Goal: Transaction & Acquisition: Purchase product/service

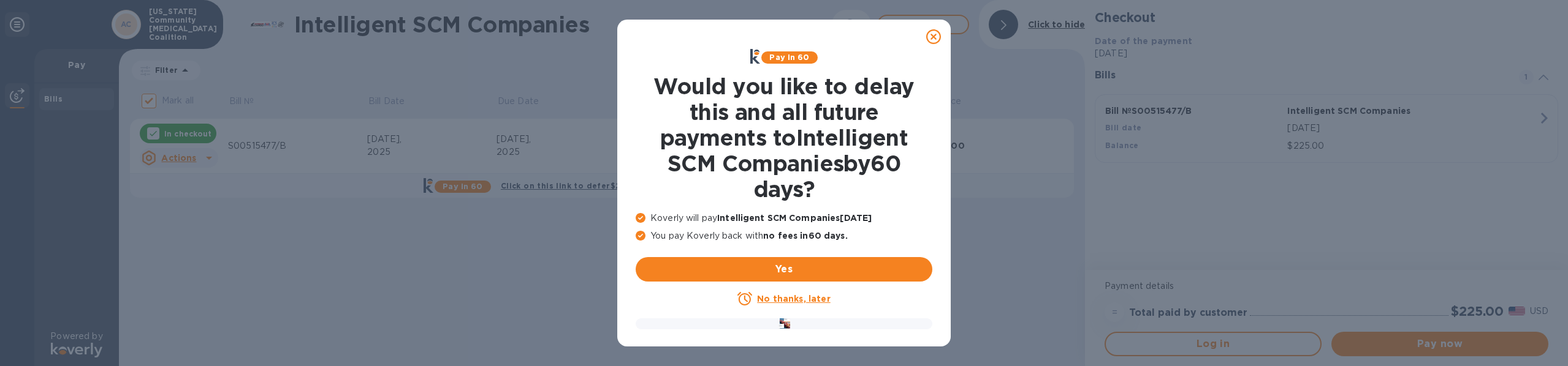
click at [804, 302] on u "No thanks, later" at bounding box center [794, 299] width 73 height 10
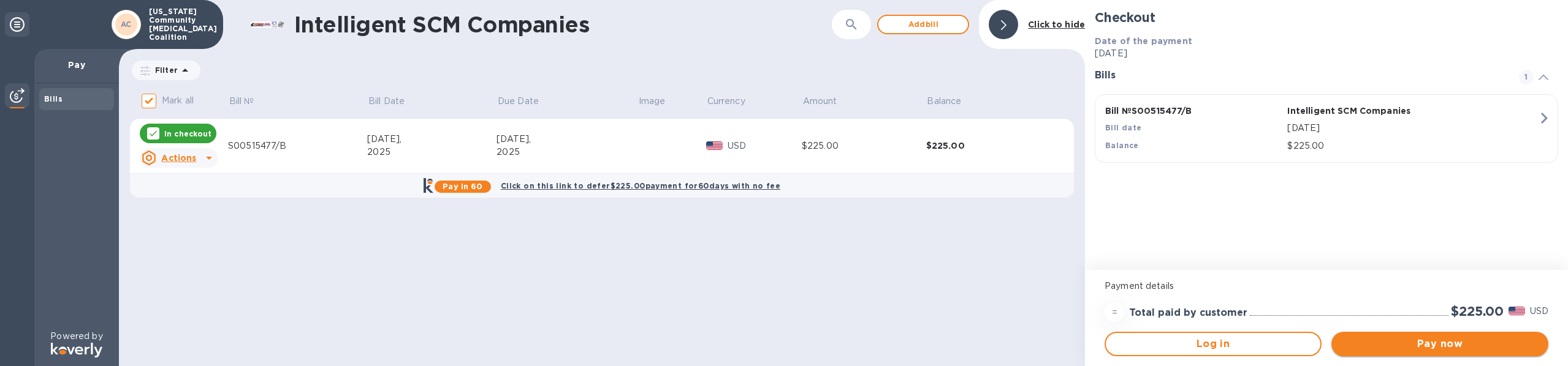
click at [1429, 347] on span "Pay now" at bounding box center [1440, 344] width 197 height 15
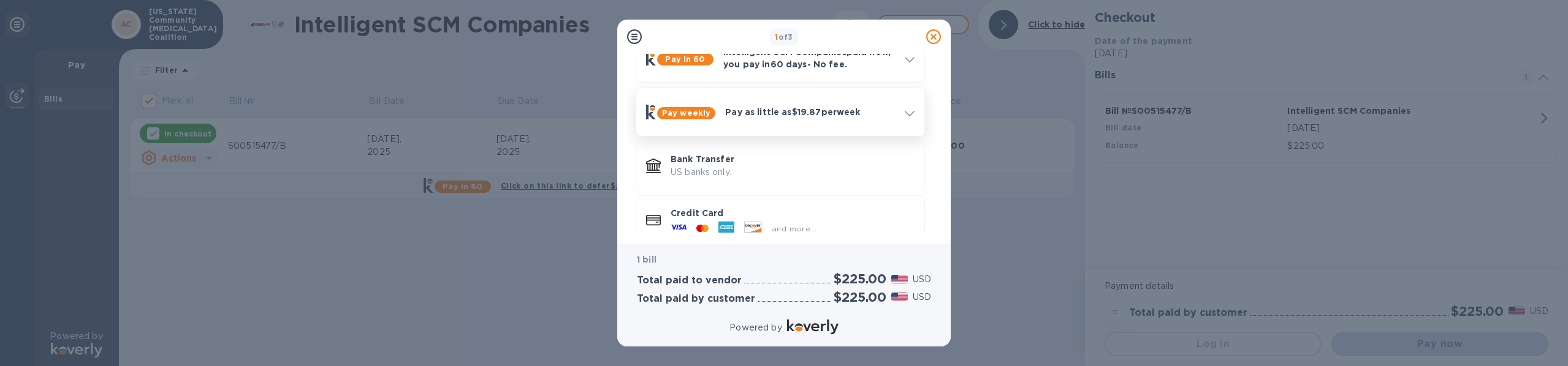
scroll to position [93, 0]
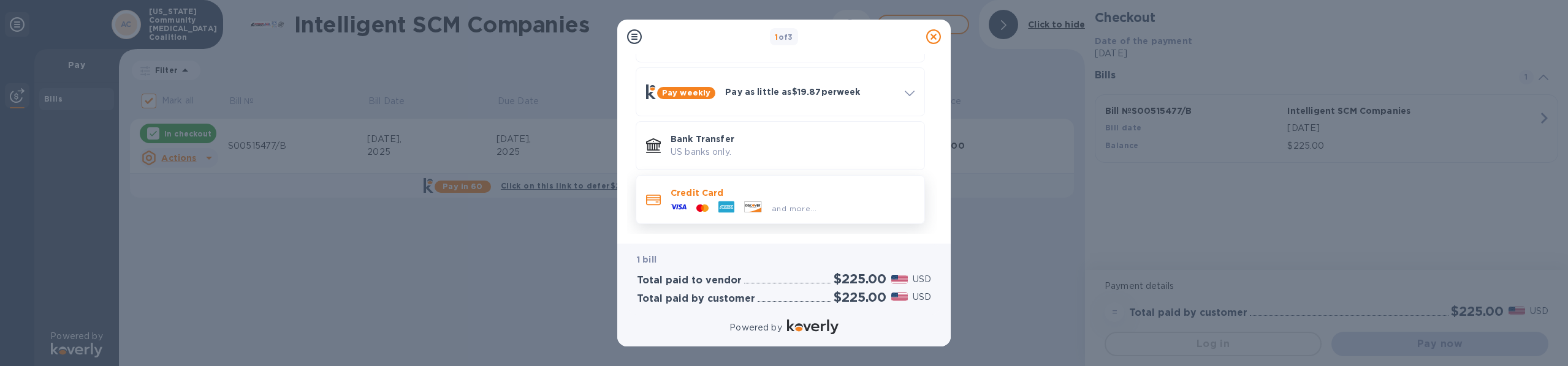
click at [708, 195] on p "Credit Card" at bounding box center [793, 193] width 244 height 12
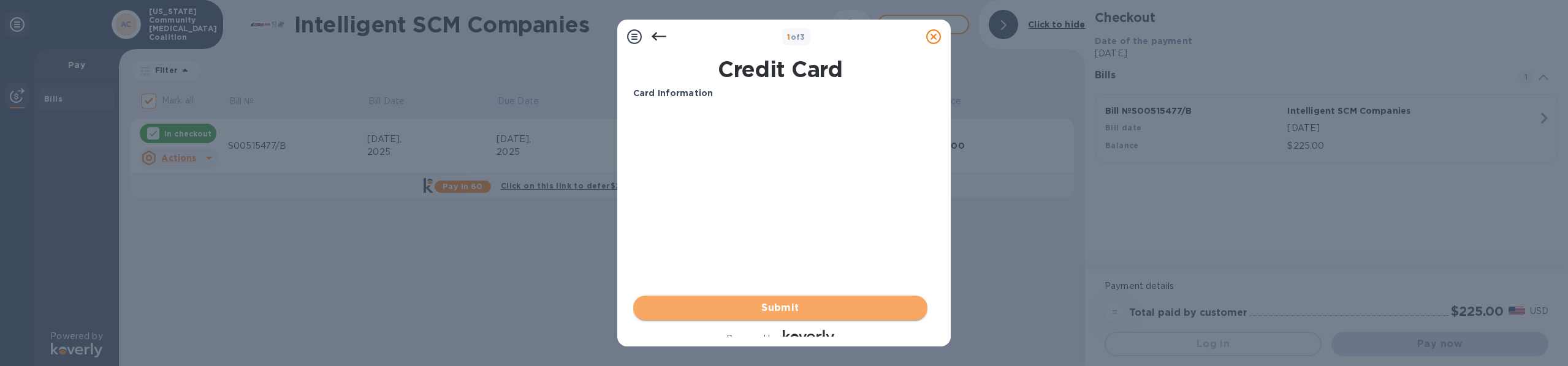
click at [769, 305] on span "Submit" at bounding box center [780, 308] width 275 height 15
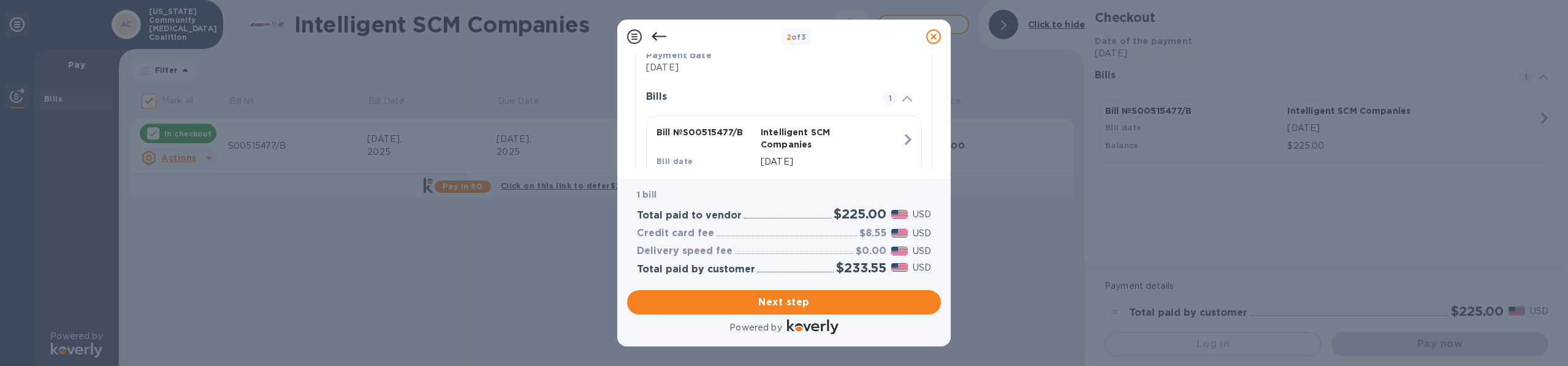
scroll to position [304, 0]
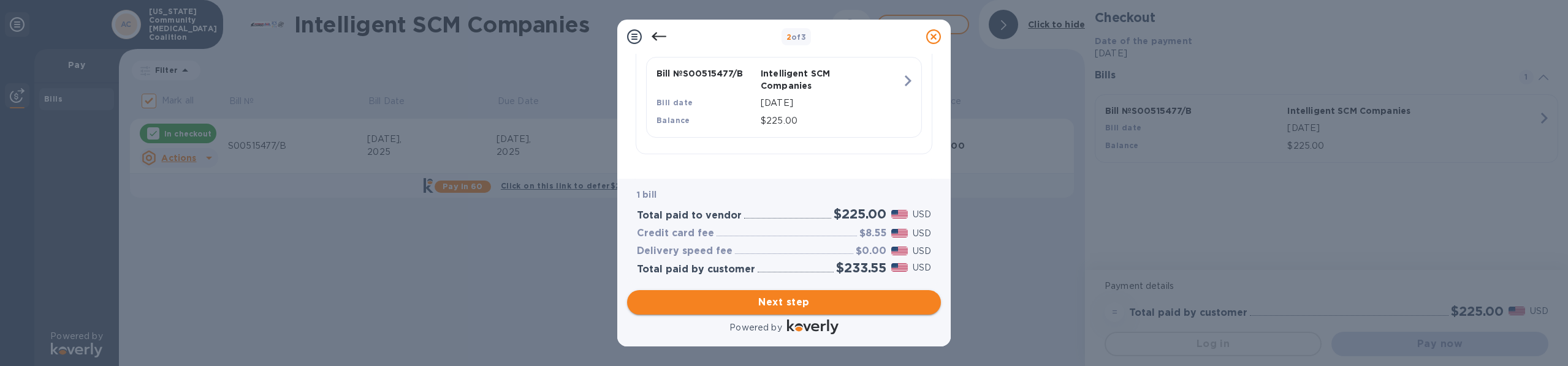
click at [770, 300] on span "Next step" at bounding box center [784, 302] width 295 height 15
type input "[GEOGRAPHIC_DATA]"
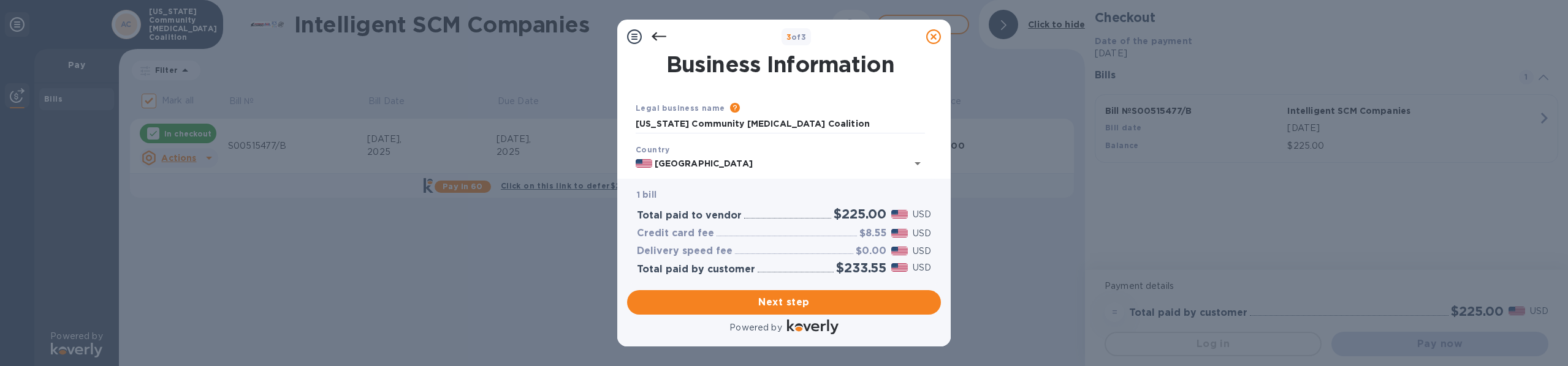
scroll to position [61, 0]
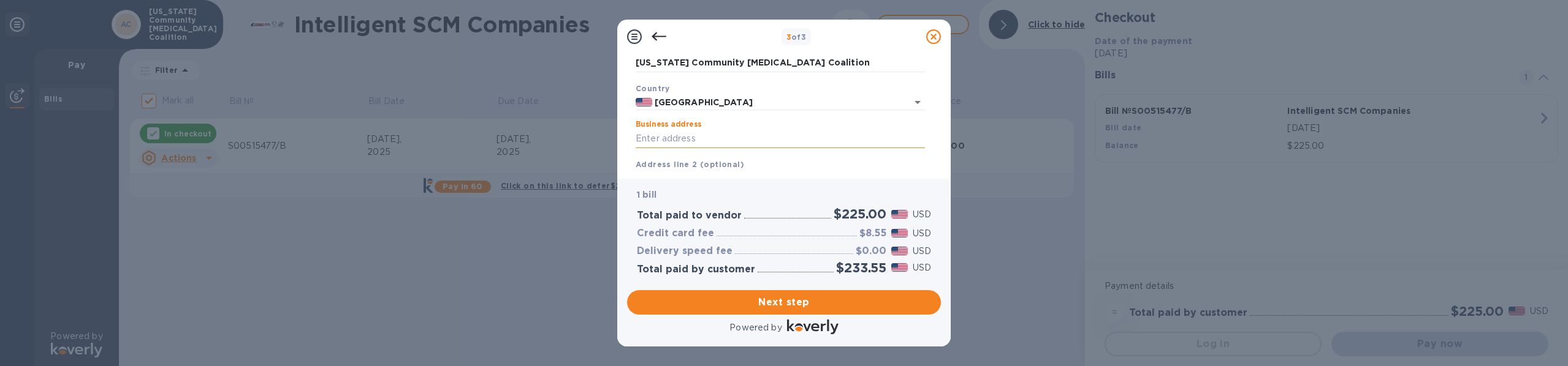
click at [673, 139] on input "Business address" at bounding box center [780, 139] width 289 height 19
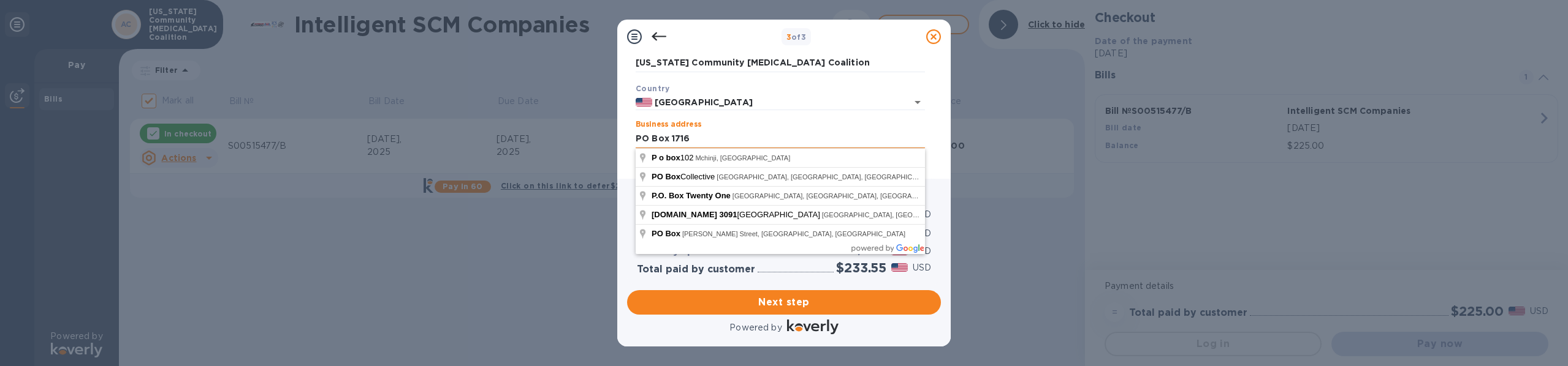
type input "PO Box 1716"
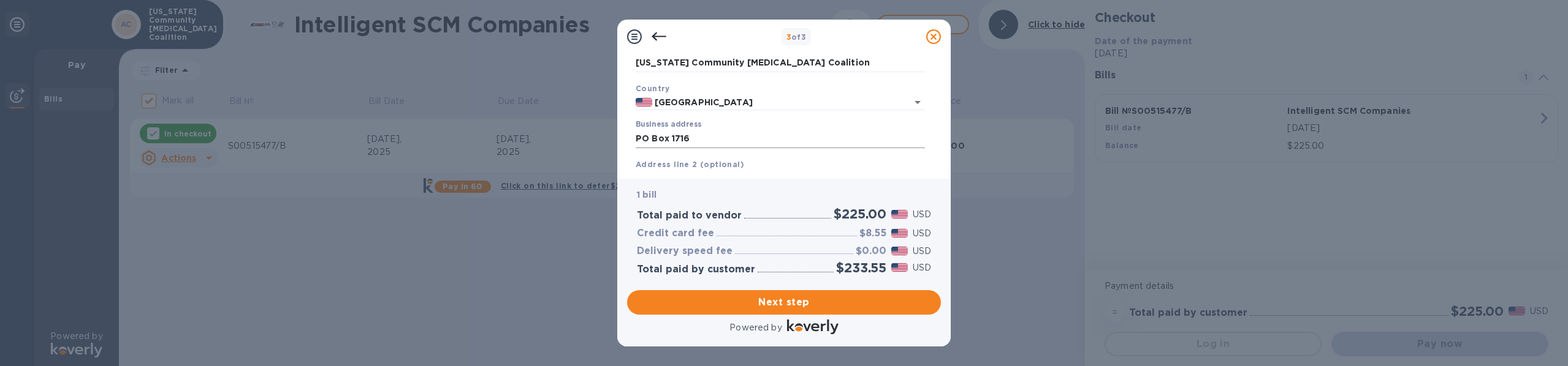
scroll to position [130, 0]
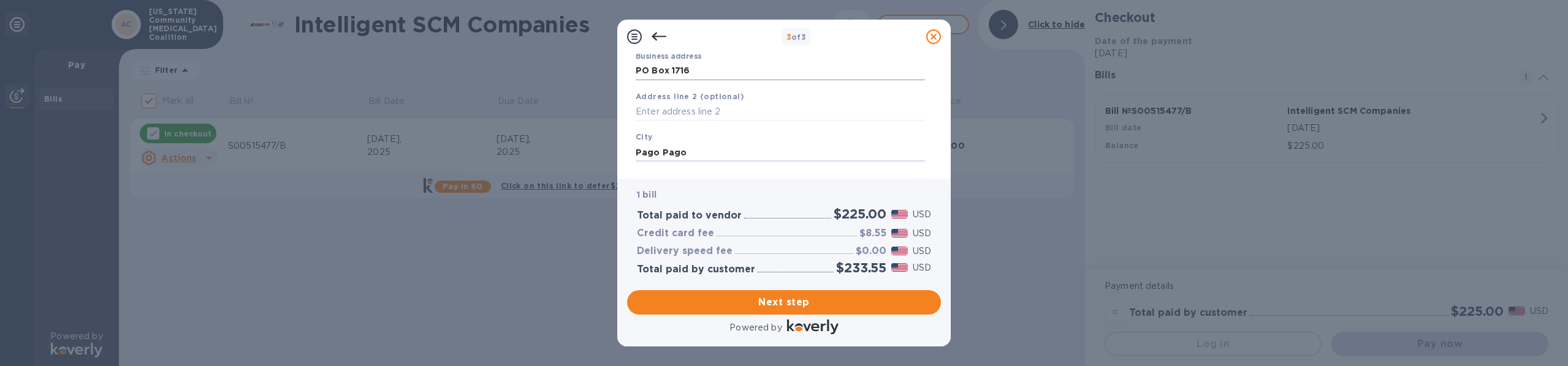
type input "Pago Pago"
type input "AS"
type input "96799"
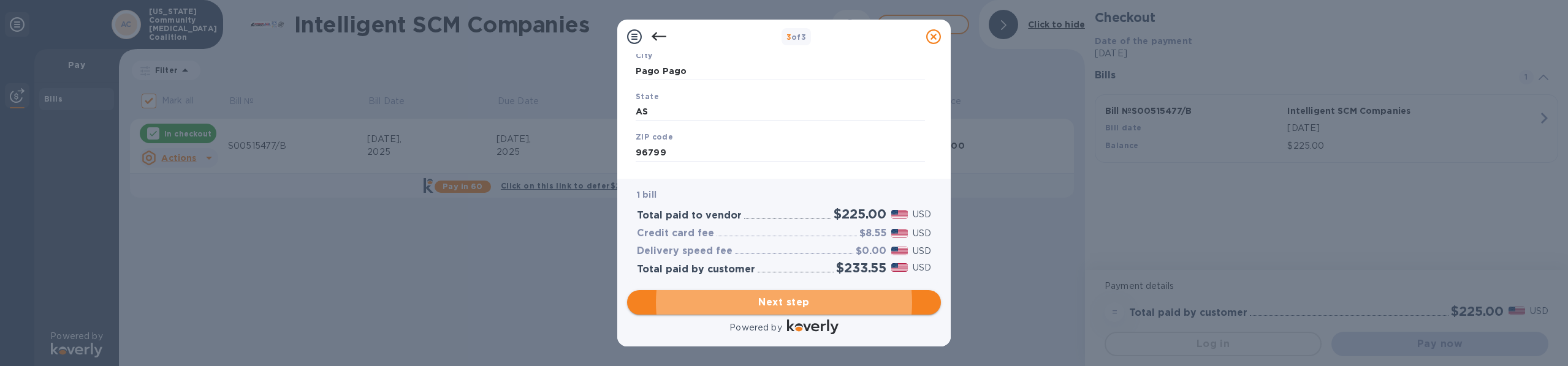
click at [806, 296] on span "Next step" at bounding box center [784, 302] width 295 height 15
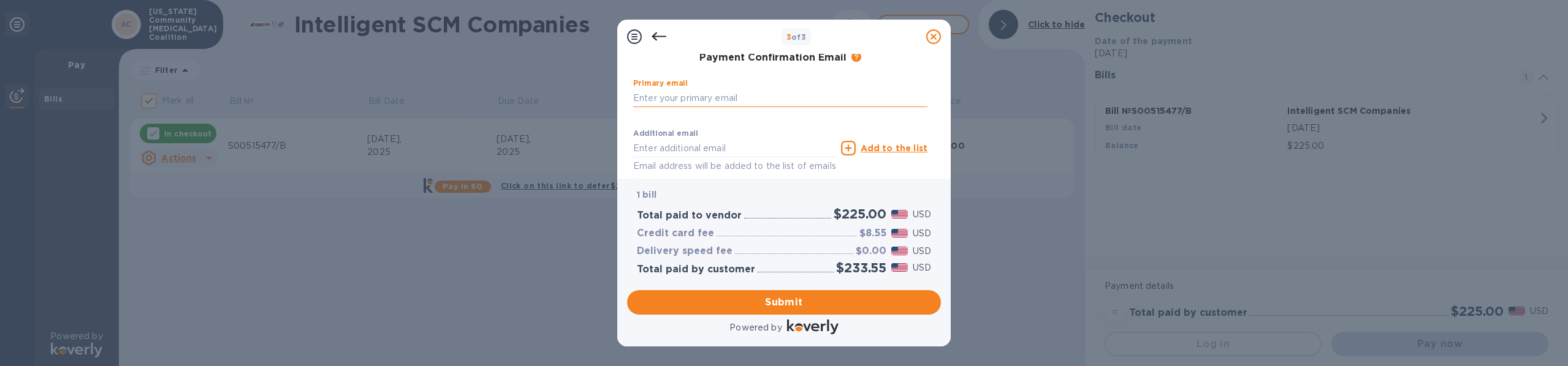
click at [664, 99] on input "text" at bounding box center [780, 98] width 295 height 19
type input "[EMAIL_ADDRESS][DOMAIN_NAME]"
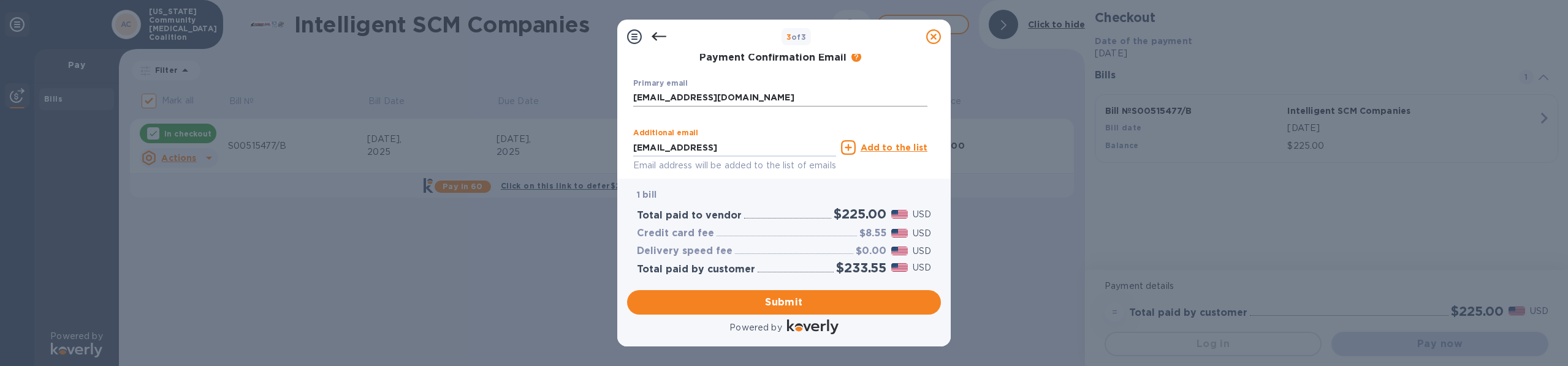
type input "[EMAIL_ADDRESS][DOMAIN_NAME]"
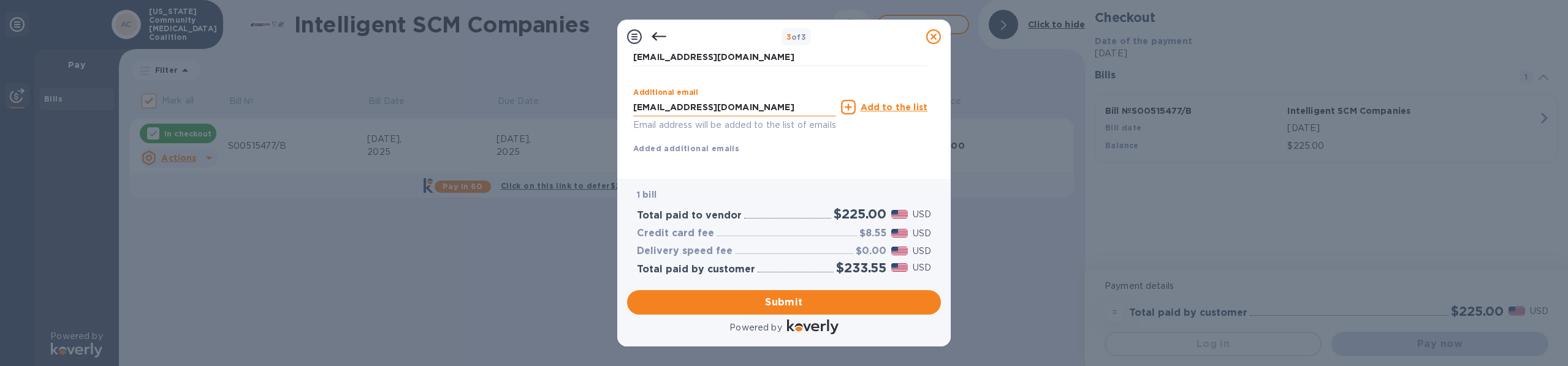
scroll to position [307, 0]
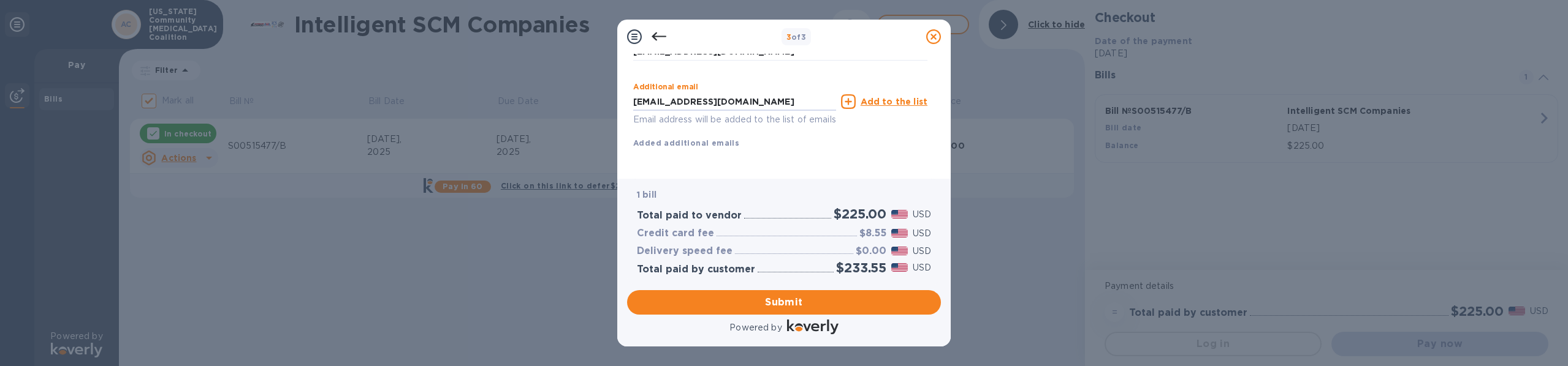
drag, startPoint x: 741, startPoint y: 88, endPoint x: 617, endPoint y: 83, distance: 124.1
click at [618, 83] on div "Payment Contact Information First name First name is a required field Last name…" at bounding box center [784, 116] width 334 height 125
click at [780, 302] on span "Submit" at bounding box center [784, 302] width 295 height 15
click at [829, 304] on span "Submit" at bounding box center [784, 302] width 295 height 15
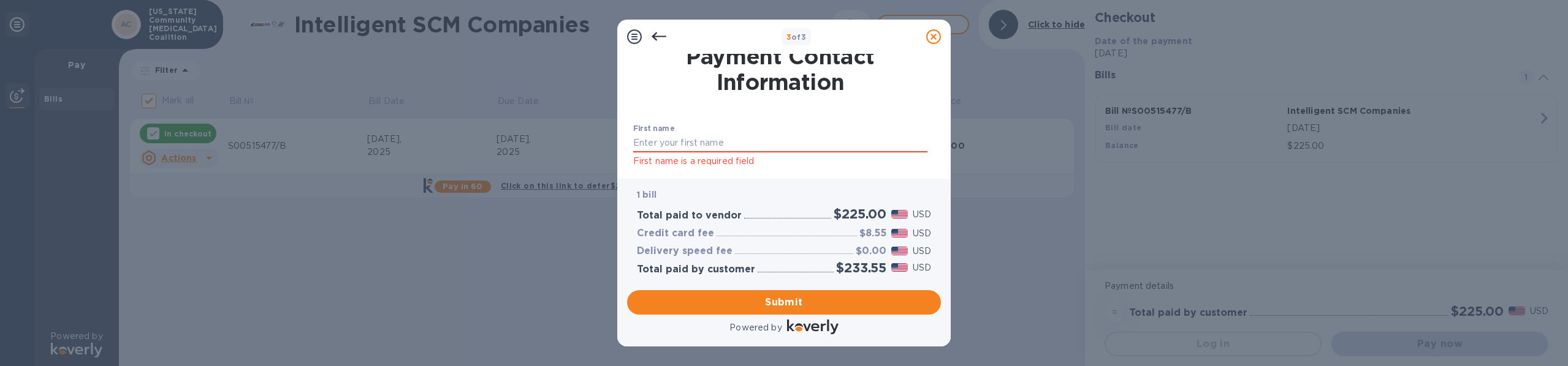
scroll to position [0, 0]
click at [732, 153] on input "text" at bounding box center [780, 151] width 295 height 19
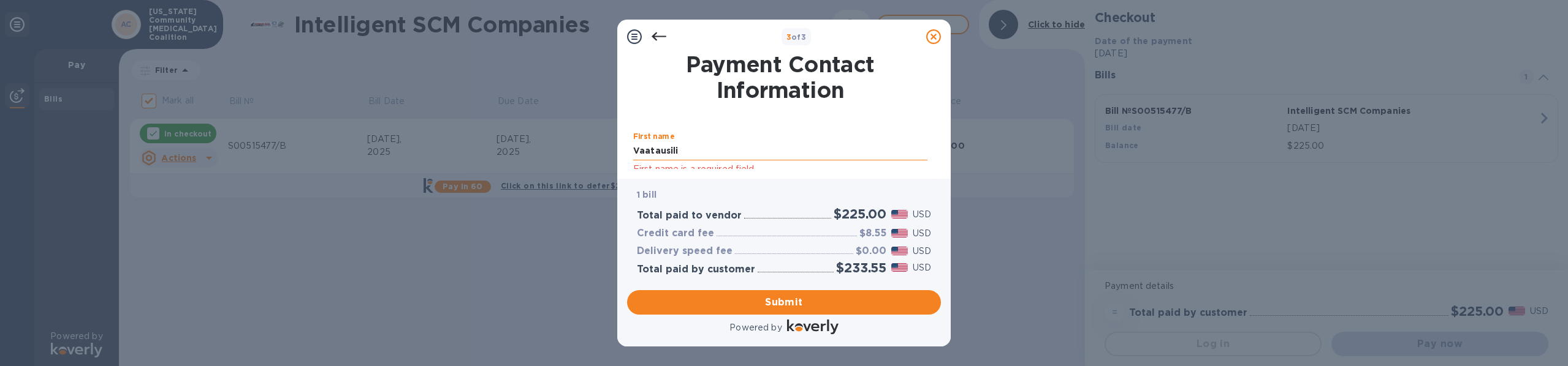
type input "Vaatausili"
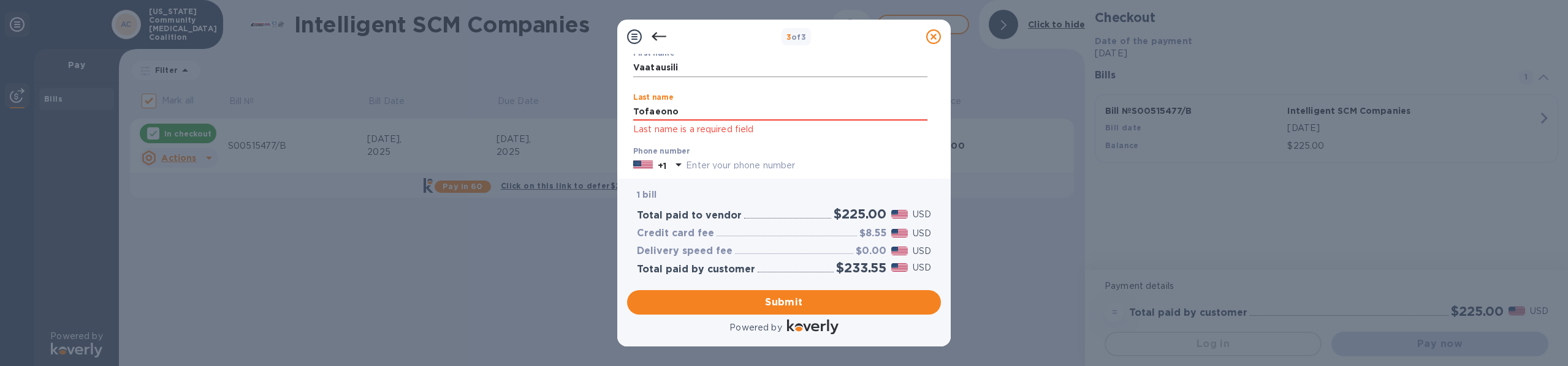
type input "Tofaeono"
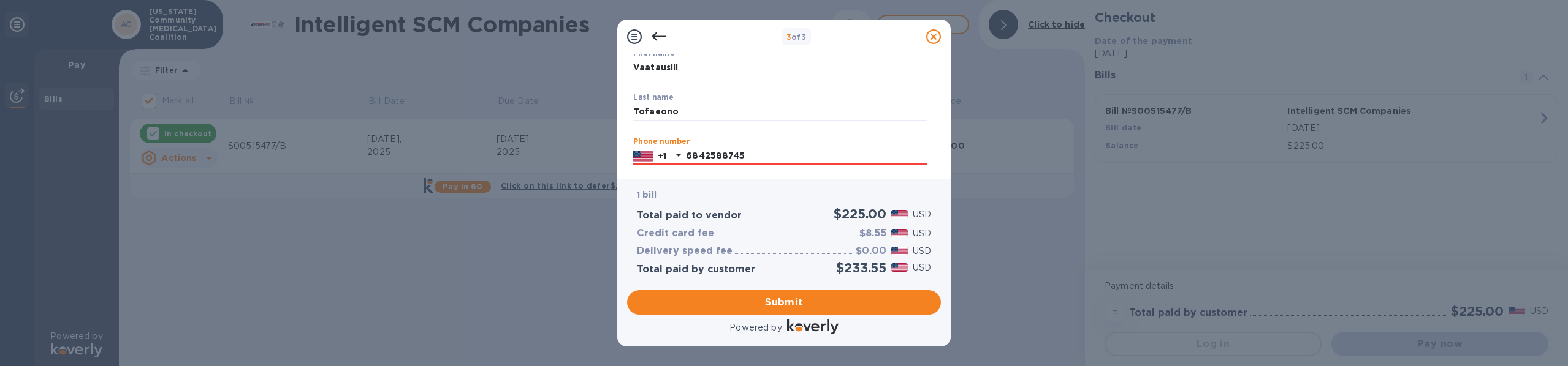
type input "6842588745"
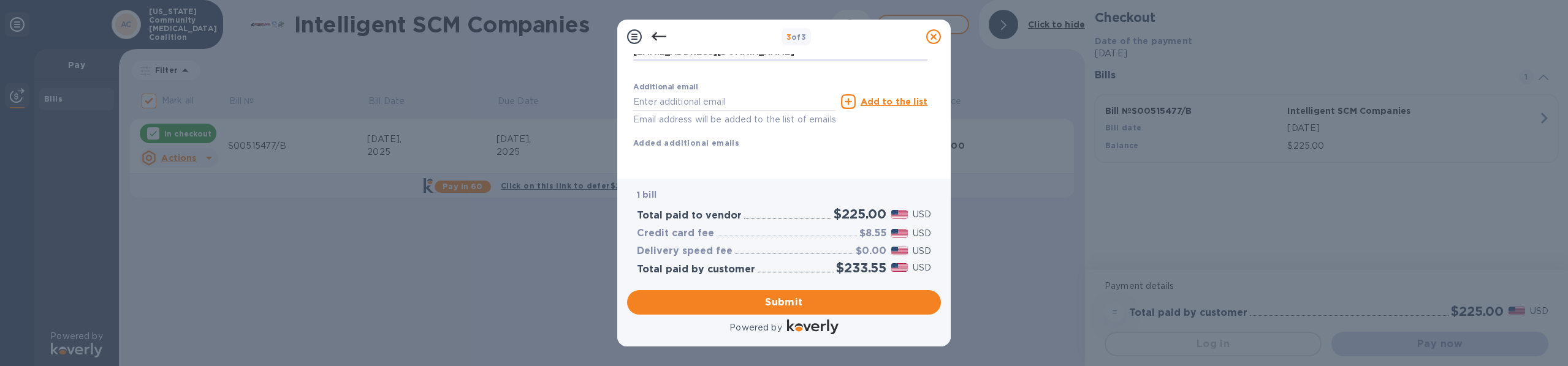
scroll to position [287, 0]
click at [792, 306] on span "Submit" at bounding box center [784, 302] width 295 height 15
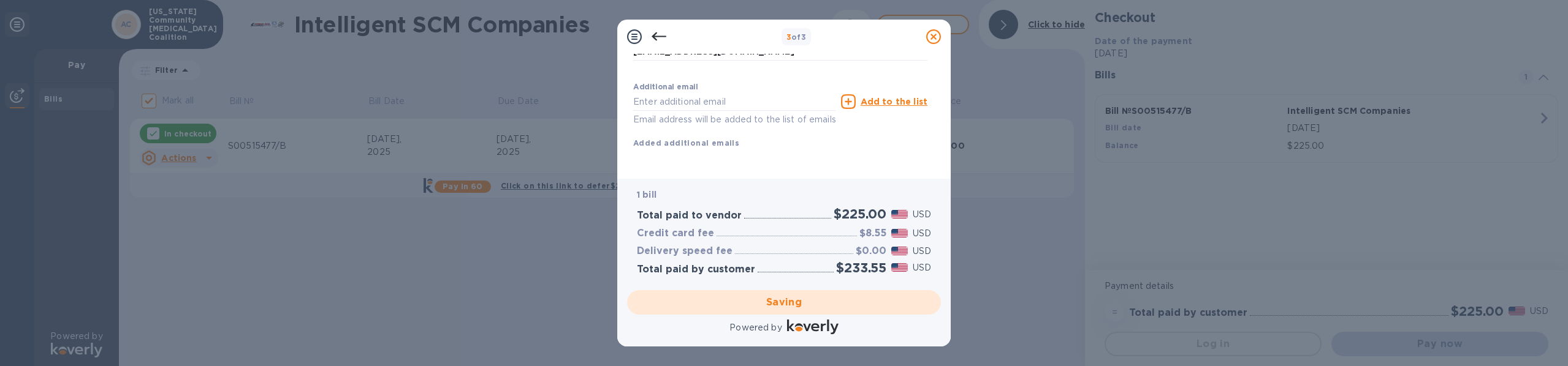
checkbox input "false"
